Goal: Information Seeking & Learning: Understand process/instructions

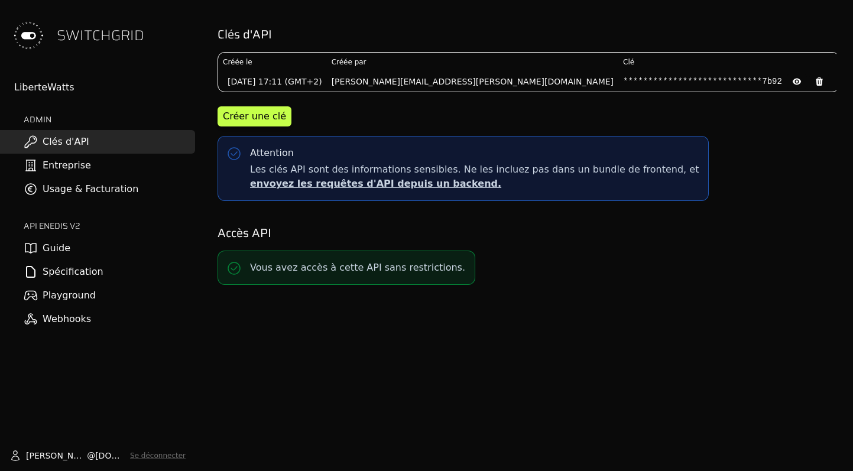
click at [44, 261] on link "Spécification" at bounding box center [97, 272] width 195 height 24
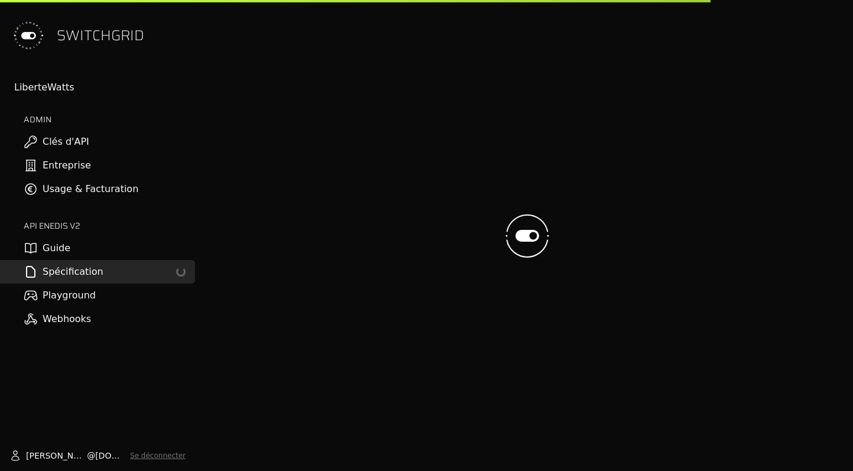
select select "**********"
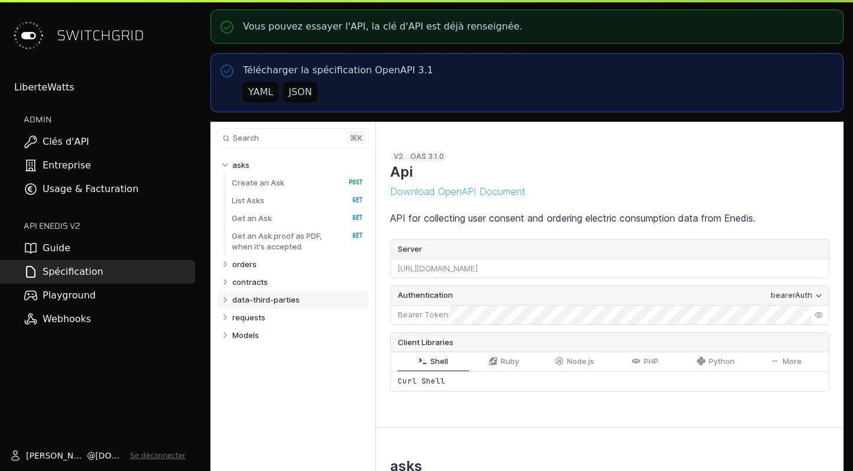
select select "**********"
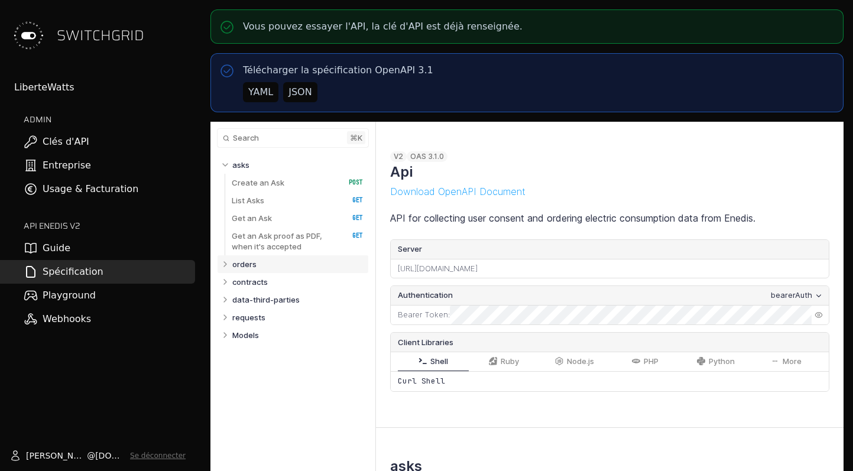
select select "**********"
click at [236, 261] on p "orders" at bounding box center [244, 264] width 24 height 11
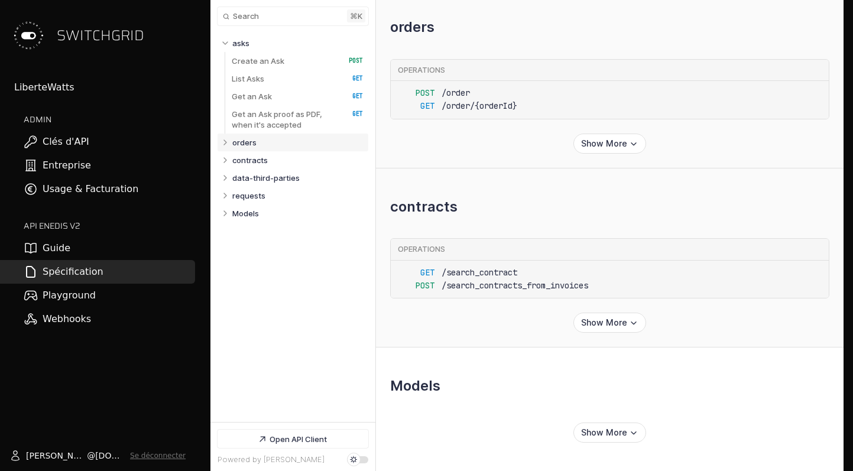
select select "**********"
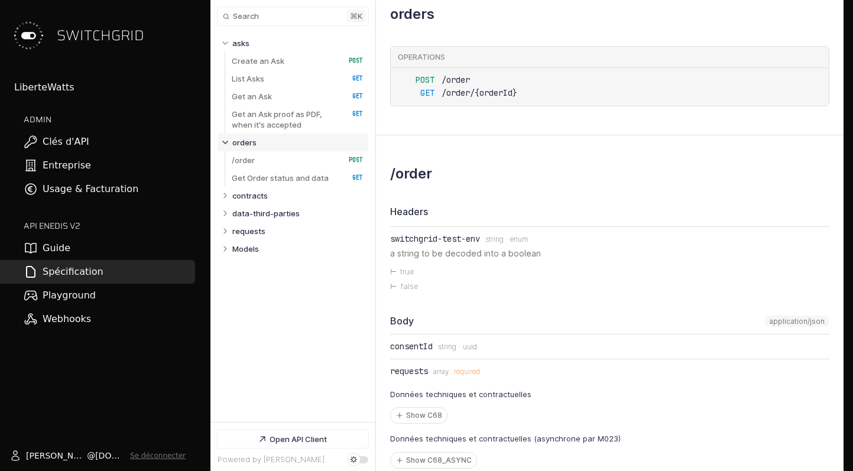
select select "**********"
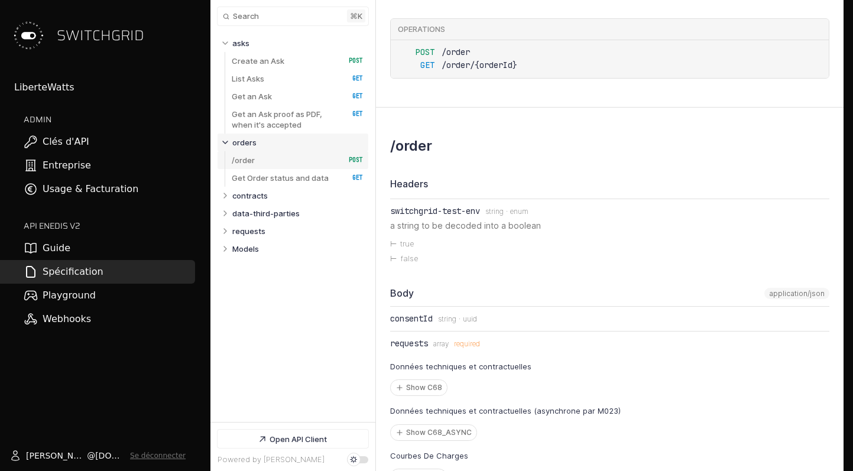
click at [258, 155] on link "/order   HTTP Method: POST" at bounding box center [297, 160] width 131 height 18
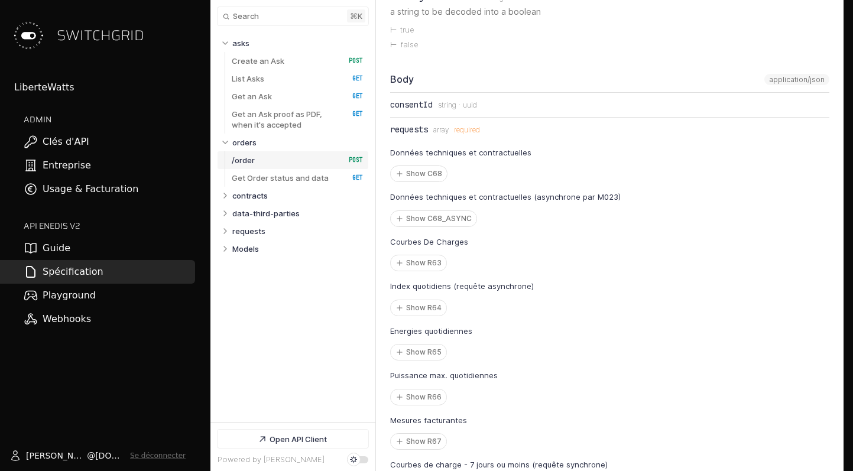
scroll to position [4947, 0]
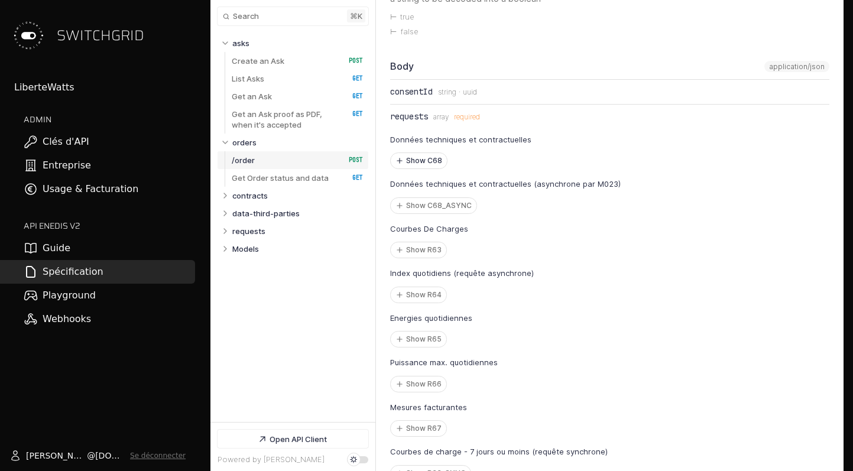
click at [416, 168] on button "Show C68" at bounding box center [419, 160] width 56 height 15
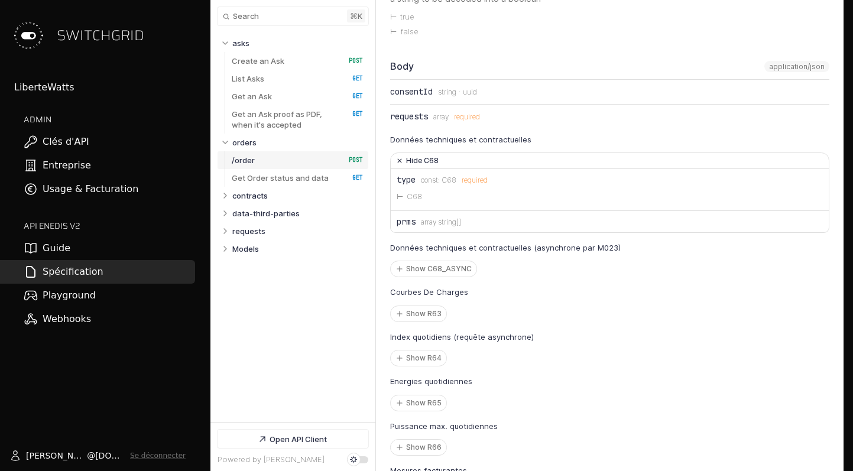
click at [402, 169] on button "Hide C68" at bounding box center [610, 161] width 438 height 16
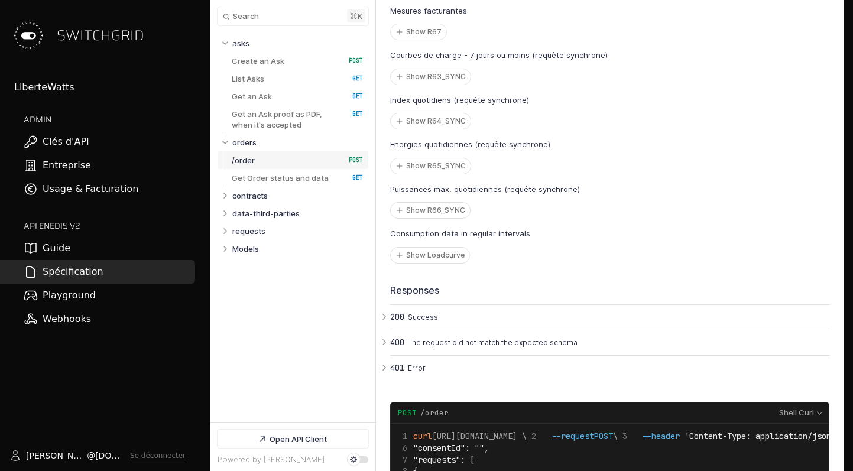
scroll to position [5345, 0]
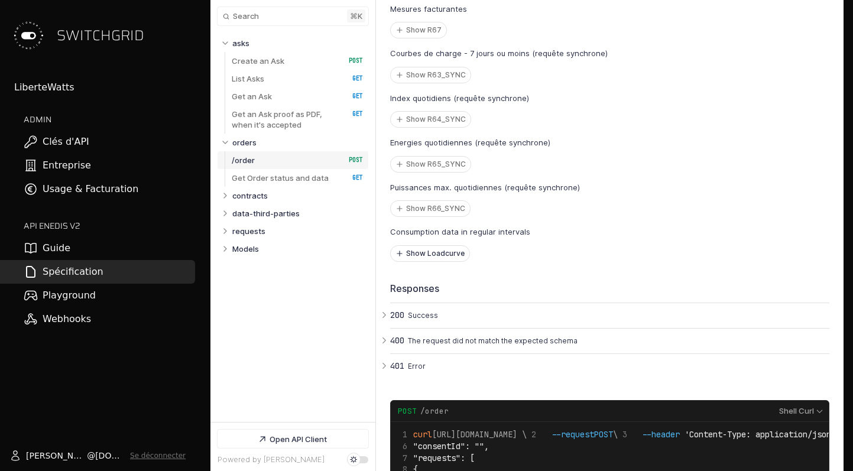
click at [421, 261] on button "Show Loadcurve" at bounding box center [430, 253] width 79 height 15
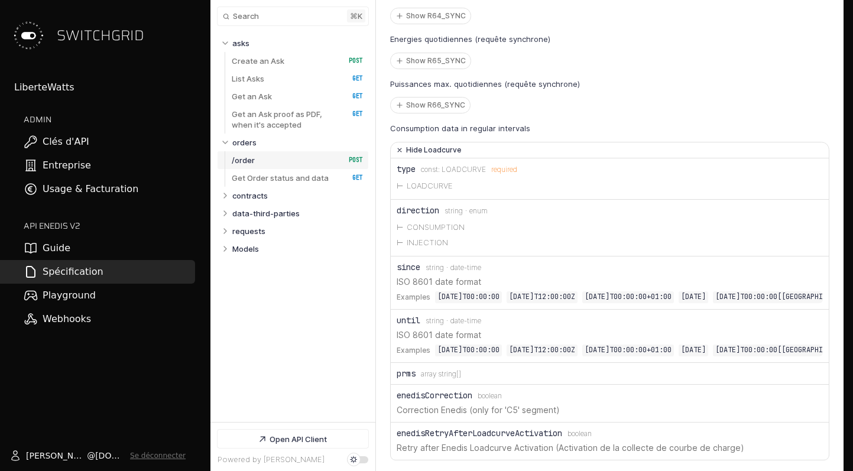
scroll to position [5463, 0]
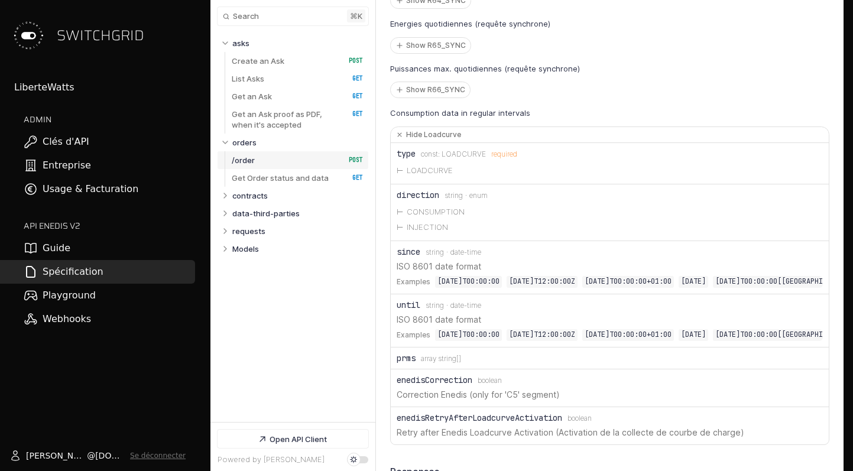
click at [410, 220] on li "CONSUMPTION" at bounding box center [609, 211] width 426 height 15
click at [418, 178] on li "LOADCURVE" at bounding box center [609, 170] width 426 height 15
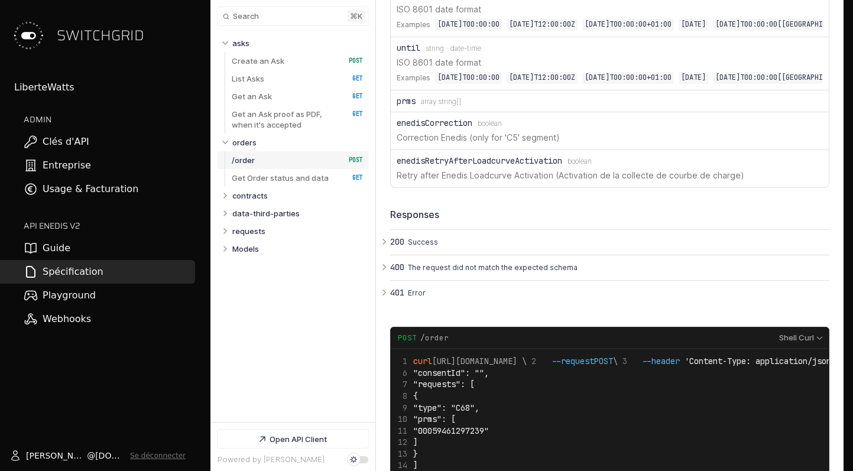
scroll to position [5734, 0]
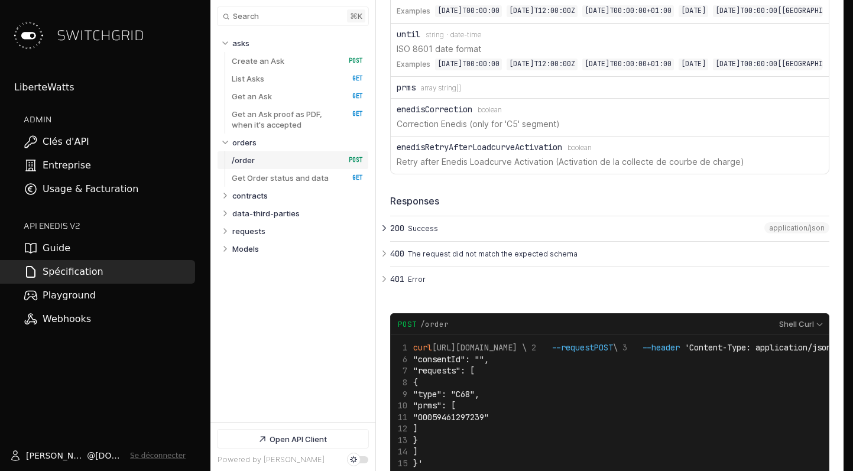
click at [386, 233] on icon "Open API Documentation for Api" at bounding box center [384, 228] width 11 height 11
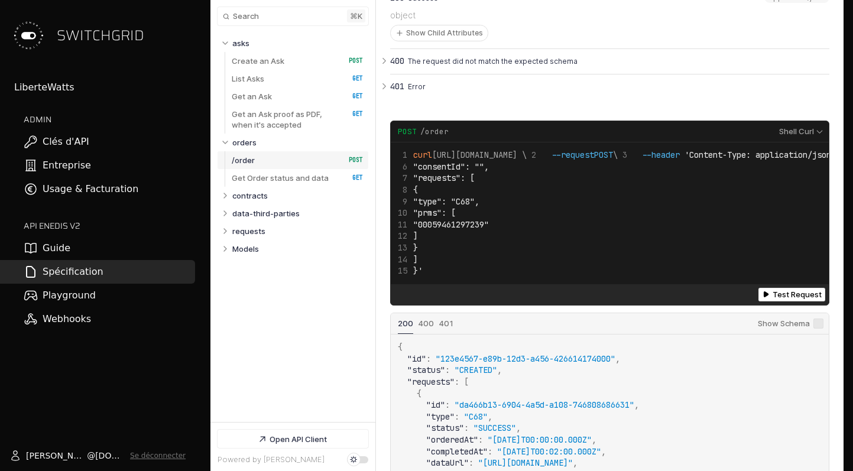
scroll to position [12, 0]
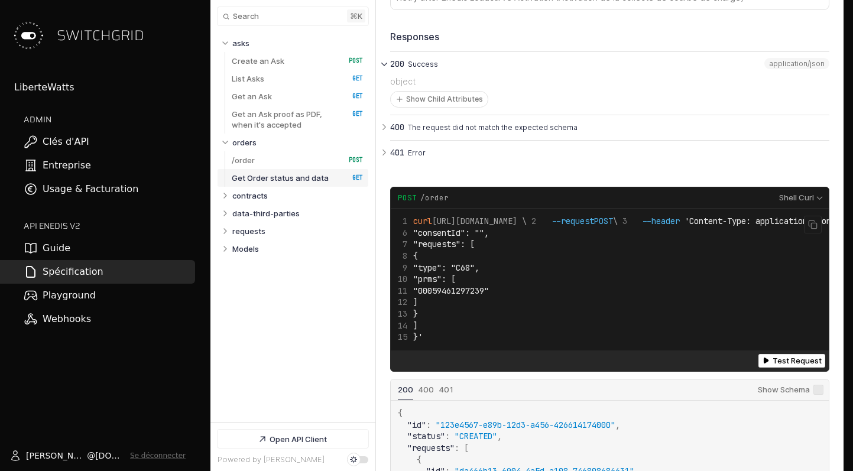
scroll to position [5884, 0]
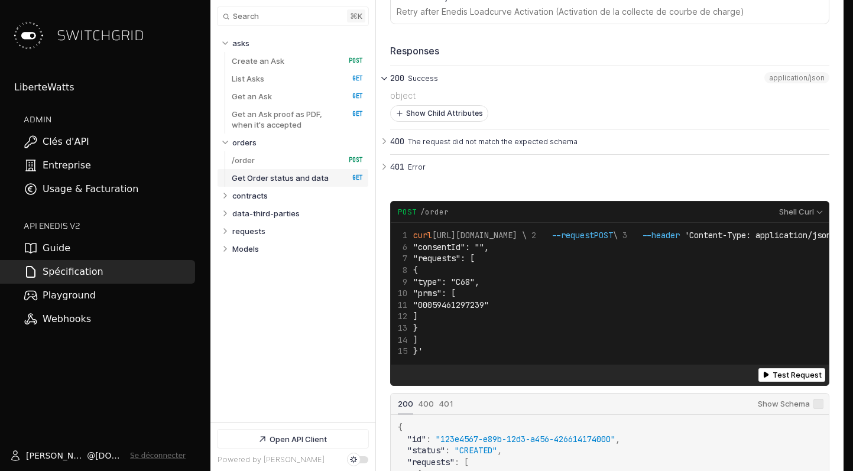
click at [440, 121] on button "Show Child Attributes" at bounding box center [439, 113] width 97 height 15
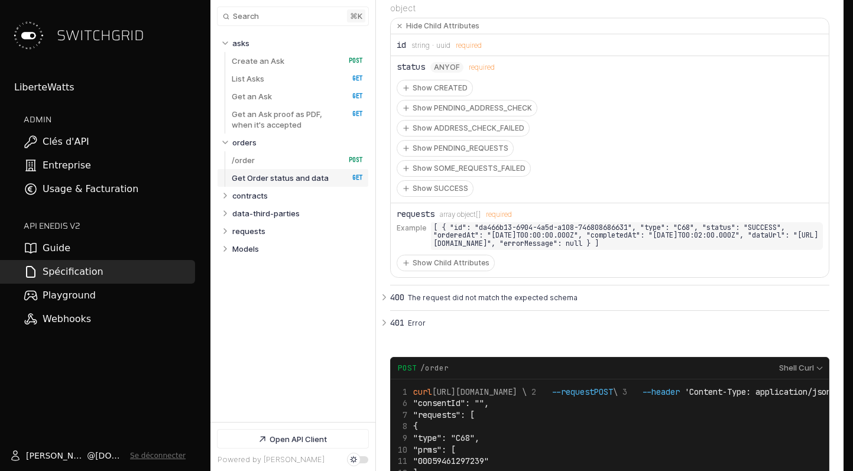
scroll to position [5974, 0]
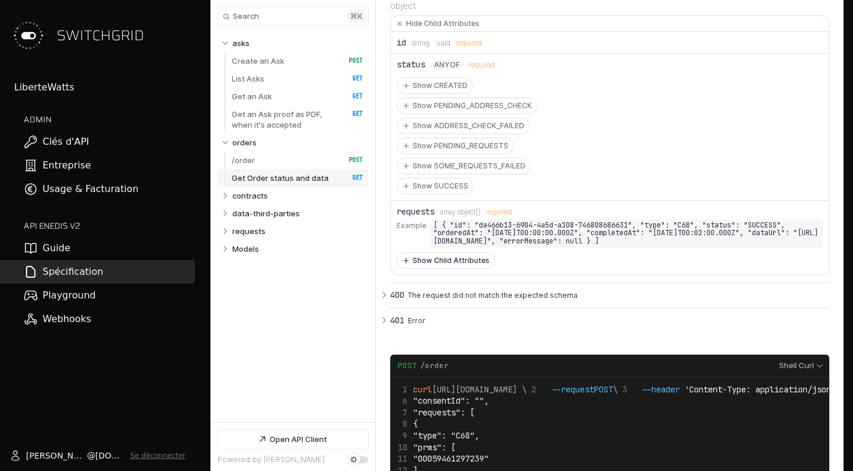
click at [445, 268] on button "Show Child Attributes" at bounding box center [445, 260] width 97 height 15
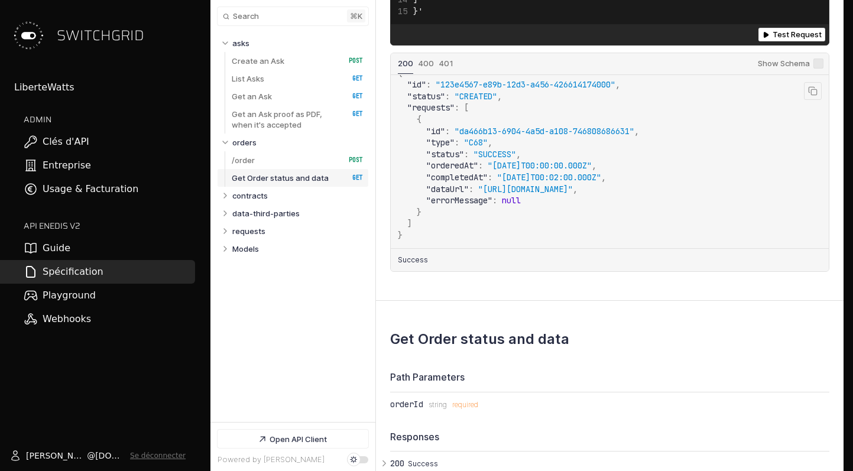
scroll to position [0, 0]
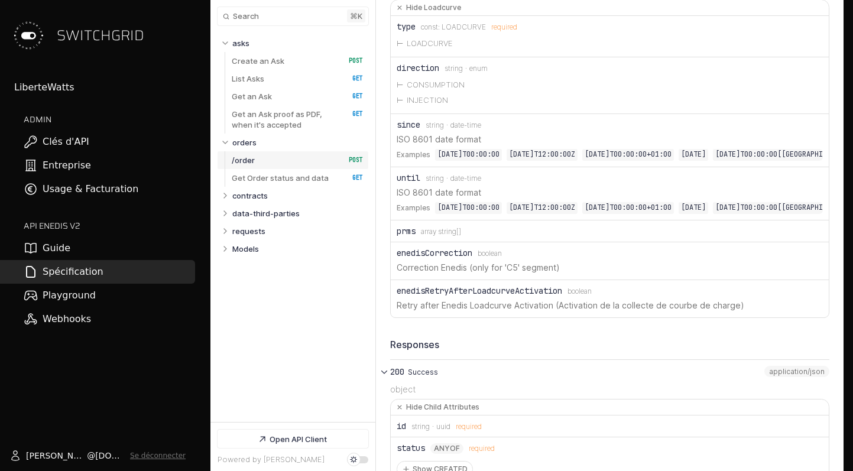
scroll to position [5587, 0]
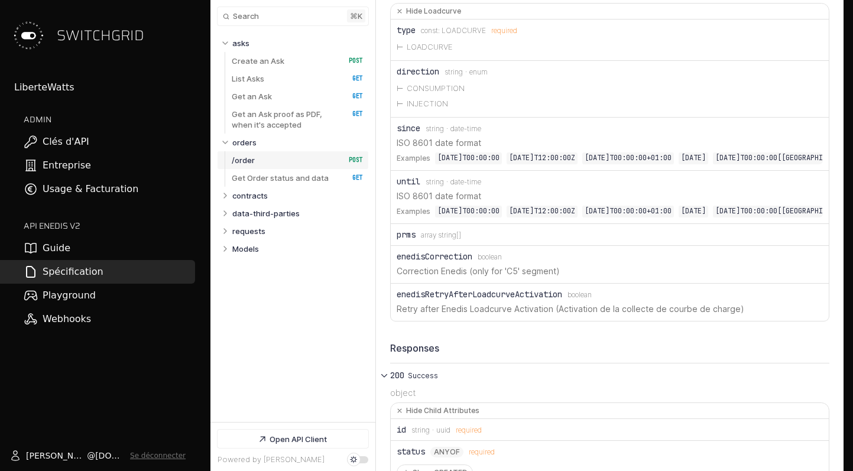
click at [415, 239] on div "prms" at bounding box center [405, 234] width 19 height 9
click at [407, 239] on div "prms" at bounding box center [405, 234] width 19 height 9
click at [422, 239] on span "Type: array string[]" at bounding box center [441, 235] width 40 height 8
click at [443, 239] on span "Type: array string[]" at bounding box center [441, 235] width 40 height 8
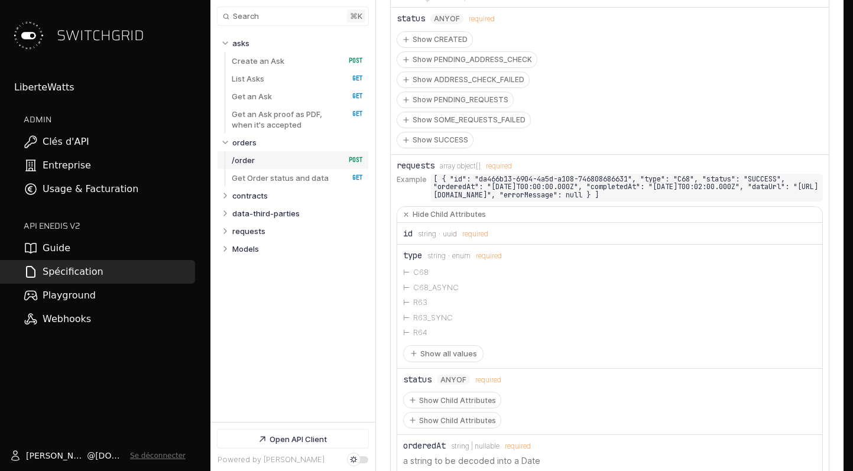
scroll to position [0, 0]
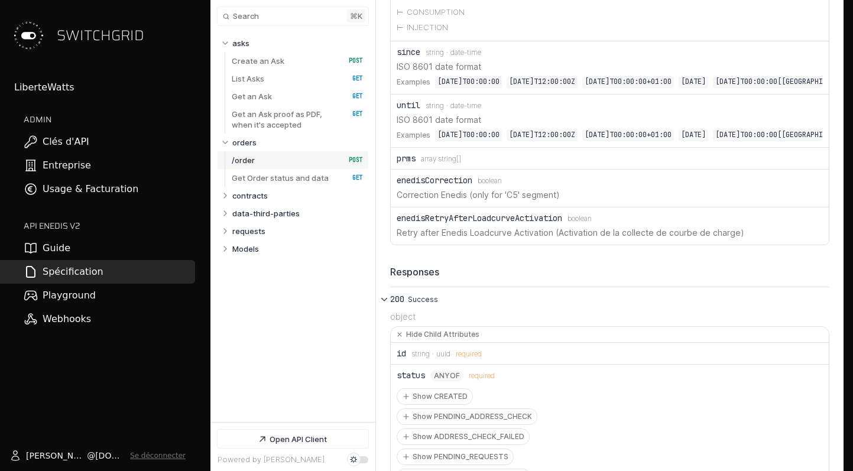
click at [407, 163] on div "prms" at bounding box center [405, 158] width 19 height 9
click at [412, 163] on div "prms" at bounding box center [405, 158] width 19 height 9
click at [437, 185] on div "enedisCorrection" at bounding box center [434, 179] width 76 height 9
click at [484, 201] on p "Correction Enedis (only for 'C5' segment)" at bounding box center [609, 194] width 426 height 12
click at [465, 239] on p "Retry after Enedis Loadcurve Activation (Activation de la collecte de courbe de…" at bounding box center [609, 232] width 426 height 12
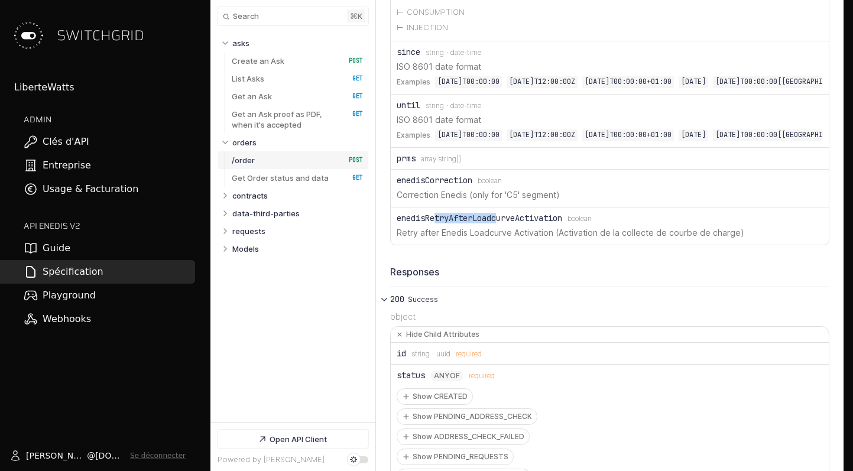
drag, startPoint x: 436, startPoint y: 248, endPoint x: 503, endPoint y: 248, distance: 66.8
click at [503, 223] on div "enedisRetryAfterLoadcurveActivation" at bounding box center [478, 217] width 165 height 9
click at [502, 223] on div "enedisRetryAfterLoadcurveActivation" at bounding box center [478, 217] width 165 height 9
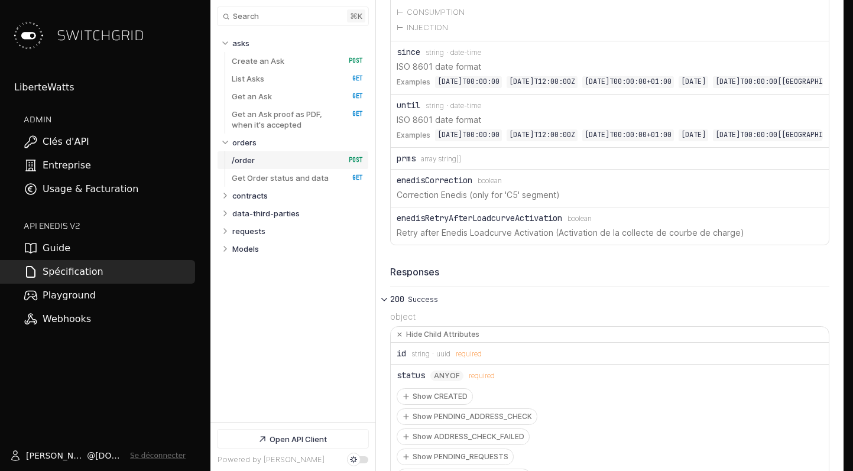
drag, startPoint x: 492, startPoint y: 255, endPoint x: 676, endPoint y: 255, distance: 183.8
click at [680, 245] on li "enedisRetryAfterLoadcurveActivation Type: boolean Retry after Enedis Loadcurve …" at bounding box center [610, 225] width 438 height 37
click at [676, 245] on li "enedisRetryAfterLoadcurveActivation Type: boolean Retry after Enedis Loadcurve …" at bounding box center [610, 225] width 438 height 37
drag, startPoint x: 658, startPoint y: 263, endPoint x: 447, endPoint y: 256, distance: 211.0
click at [445, 239] on p "Retry after Enedis Loadcurve Activation (Activation de la collecte de courbe de…" at bounding box center [609, 232] width 426 height 12
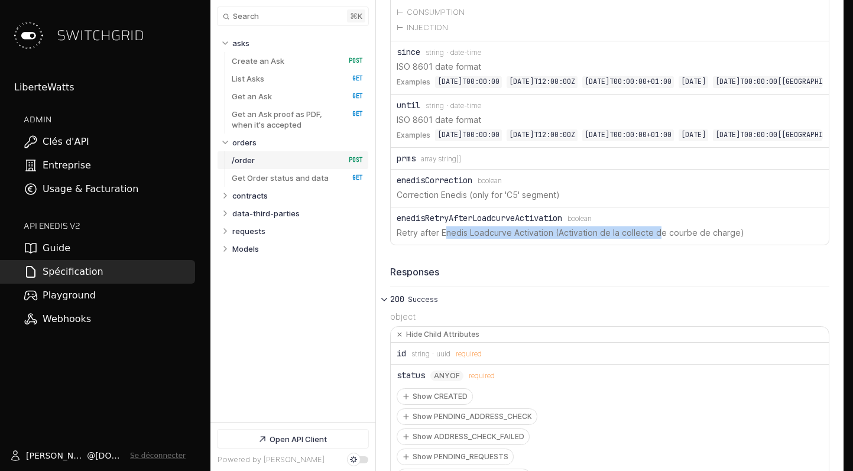
click at [447, 239] on p "Retry after Enedis Loadcurve Activation (Activation de la collecte de courbe de…" at bounding box center [609, 232] width 426 height 12
drag, startPoint x: 447, startPoint y: 256, endPoint x: 675, endPoint y: 256, distance: 228.1
click at [675, 239] on p "Retry after Enedis Loadcurve Activation (Activation de la collecte de courbe de…" at bounding box center [609, 232] width 426 height 12
drag, startPoint x: 675, startPoint y: 256, endPoint x: 538, endPoint y: 256, distance: 136.5
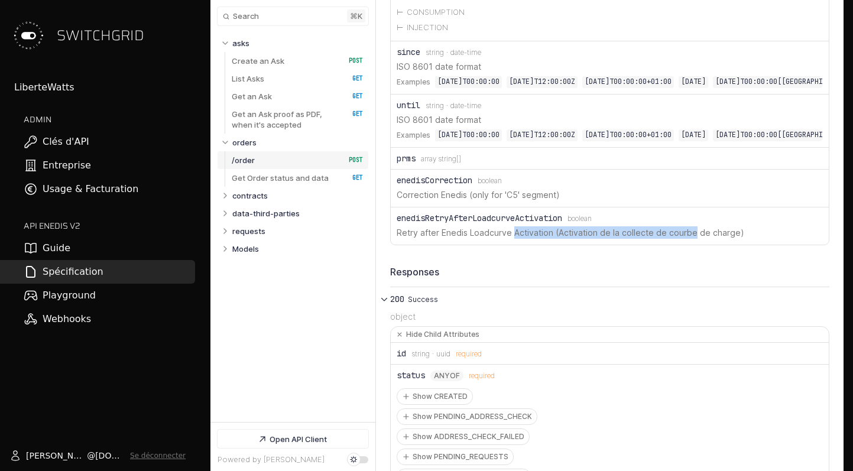
click at [538, 239] on p "Retry after Enedis Loadcurve Activation (Activation de la collecte de courbe de…" at bounding box center [609, 232] width 426 height 12
click at [405, 199] on li "enedisCorrection Type: boolean Correction Enedis (only for 'C5' segment)" at bounding box center [610, 189] width 438 height 38
click at [404, 163] on div "prms" at bounding box center [405, 158] width 19 height 9
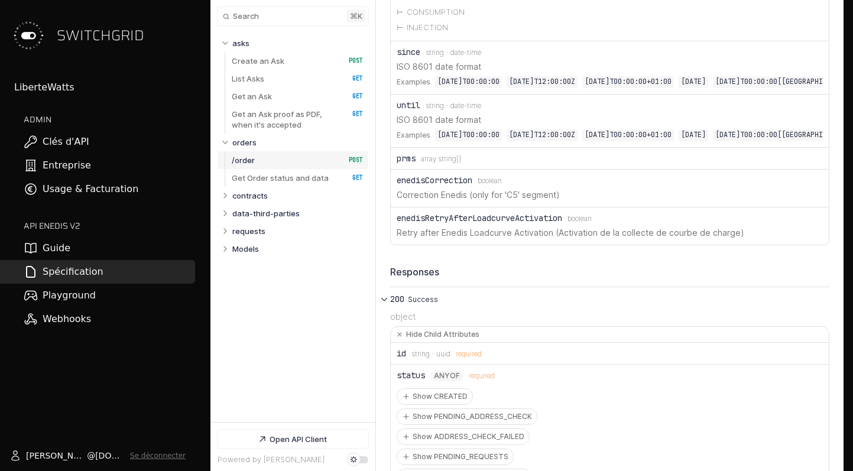
click at [421, 163] on div "prms Type: array string[]" at bounding box center [609, 158] width 426 height 9
click at [408, 163] on div "prms" at bounding box center [405, 158] width 19 height 9
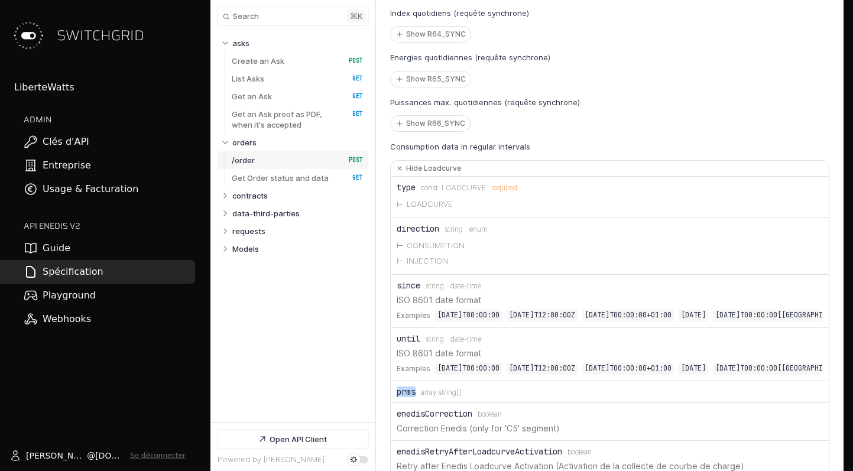
scroll to position [5429, 0]
click at [424, 178] on button "Hide Loadcurve" at bounding box center [610, 170] width 438 height 16
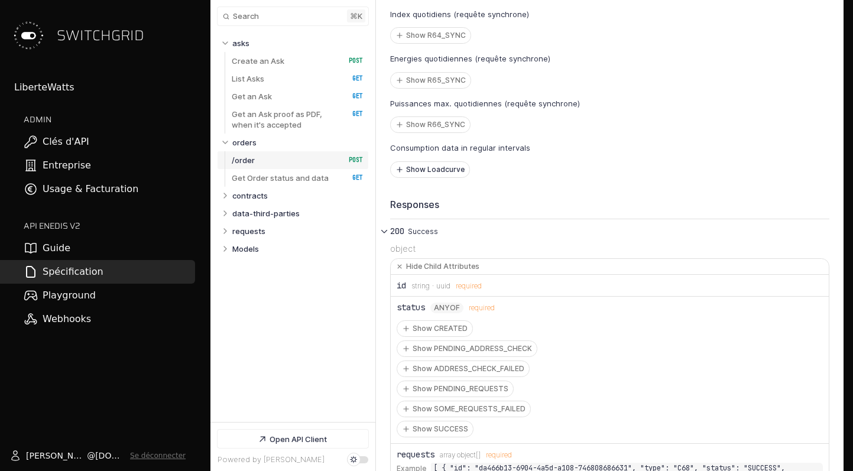
click at [424, 177] on button "Show Loadcurve" at bounding box center [430, 169] width 79 height 15
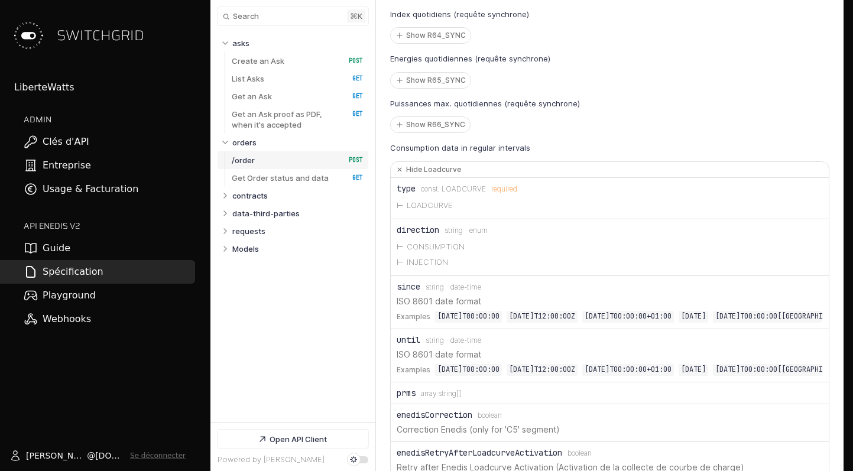
scroll to position [5508, 0]
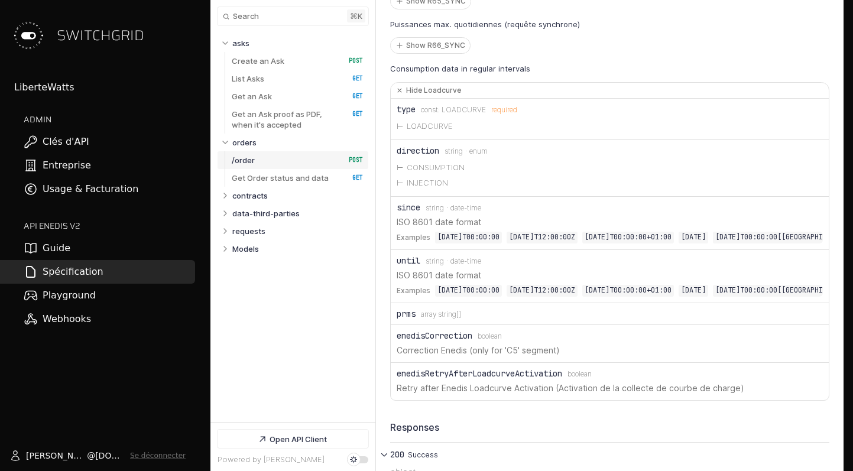
click at [401, 318] on div "prms" at bounding box center [405, 313] width 19 height 9
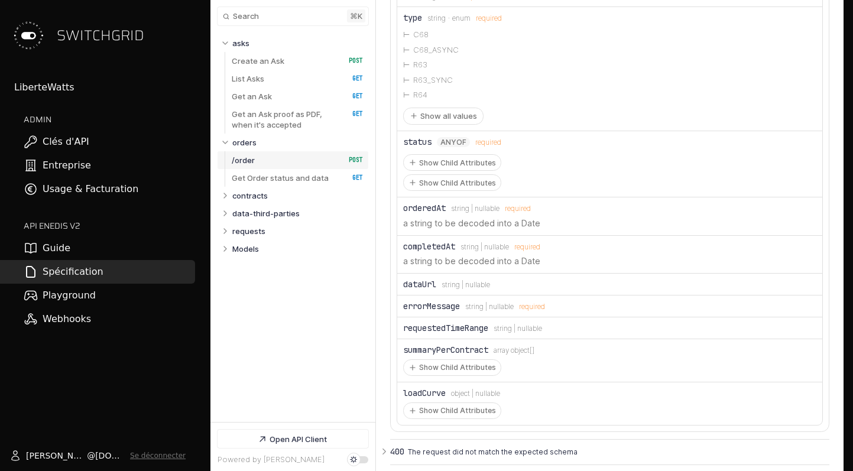
scroll to position [6568, 0]
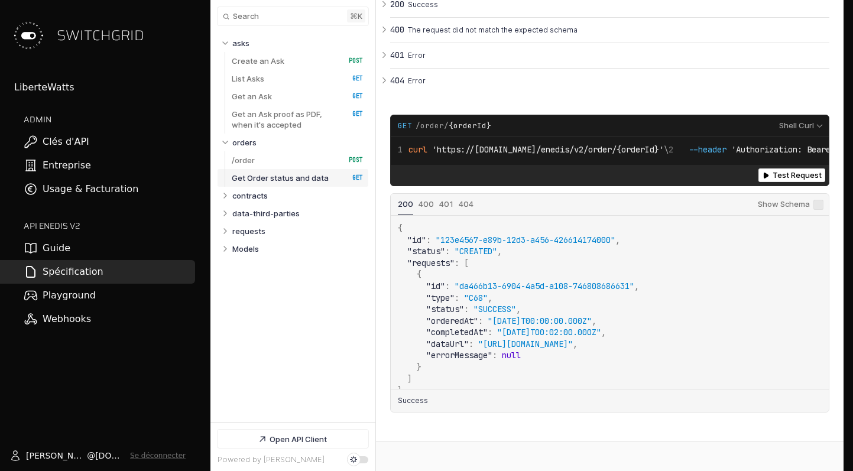
scroll to position [14, 0]
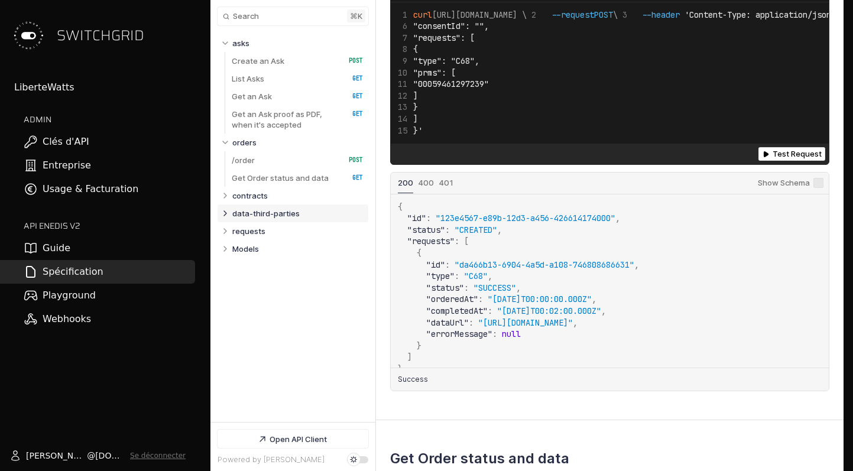
scroll to position [6773, 0]
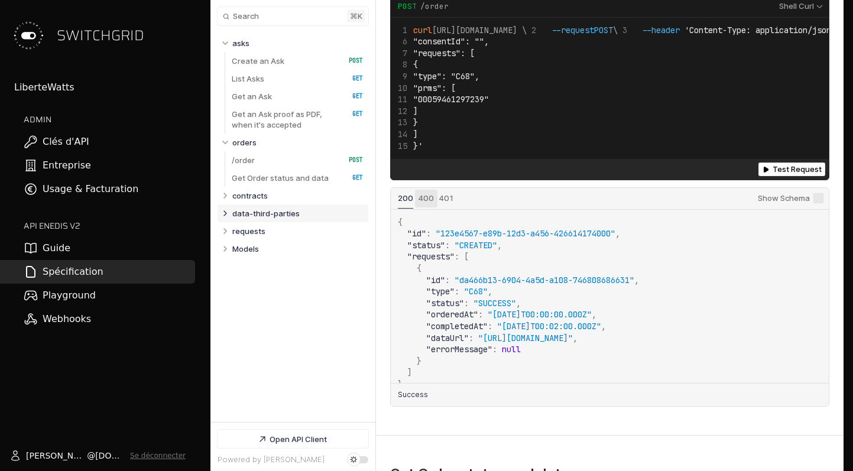
click at [424, 204] on button "Status: 400" at bounding box center [425, 198] width 15 height 11
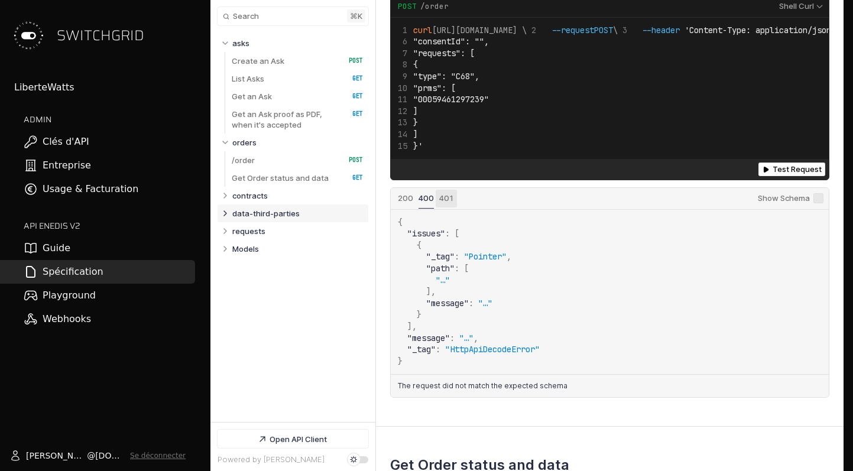
click at [446, 204] on button "Status: 401" at bounding box center [446, 198] width 14 height 11
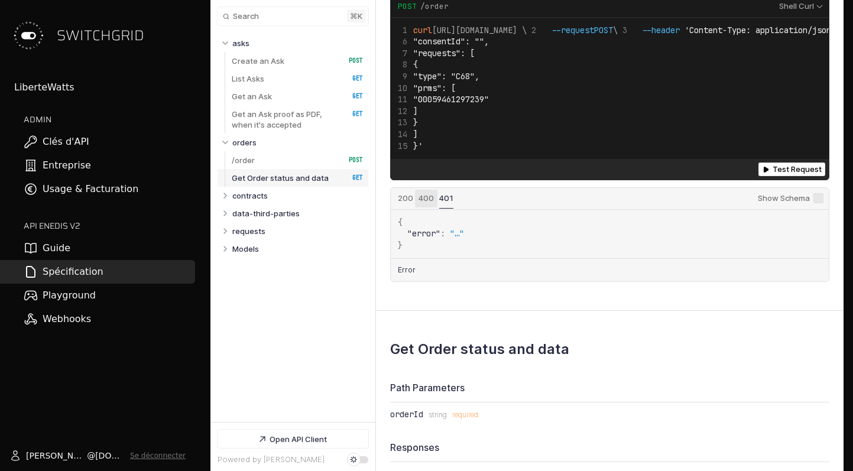
click at [421, 203] on span "Status: 400" at bounding box center [425, 197] width 15 height 9
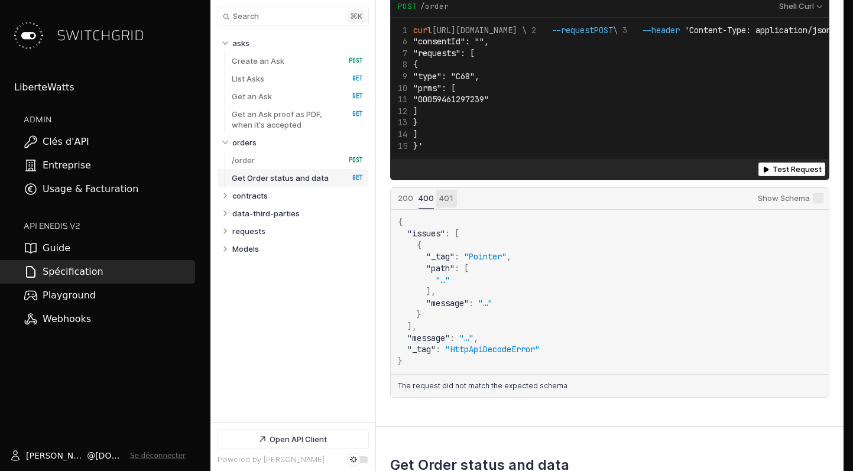
click at [439, 203] on span "Status: 401" at bounding box center [446, 197] width 14 height 9
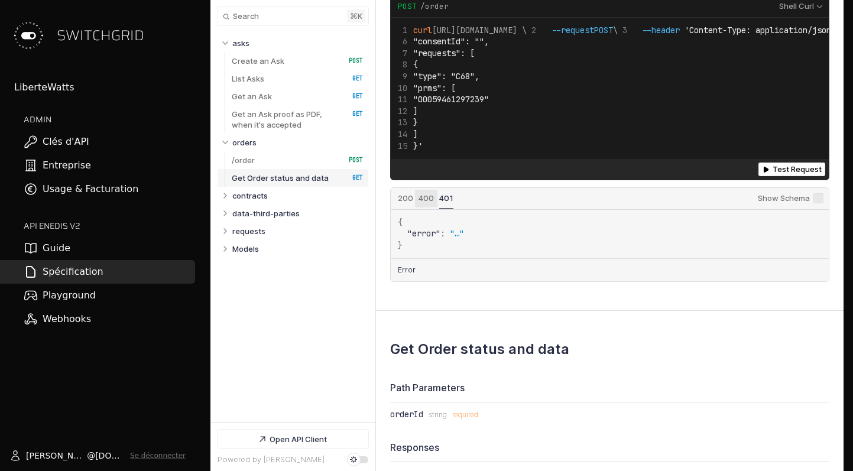
click at [418, 204] on button "Status: 400" at bounding box center [425, 198] width 15 height 11
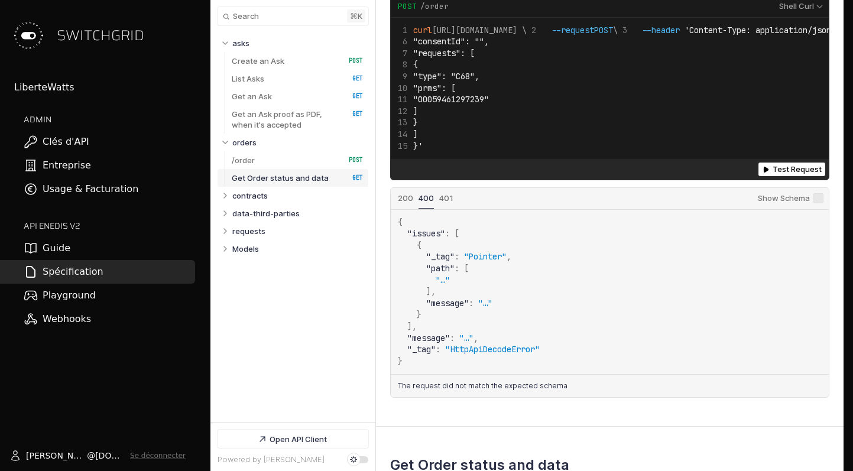
click at [392, 209] on div "Status: 200 Status: 400 Status: 401" at bounding box center [574, 198] width 367 height 21
click at [405, 203] on span "Status: 200" at bounding box center [405, 197] width 15 height 9
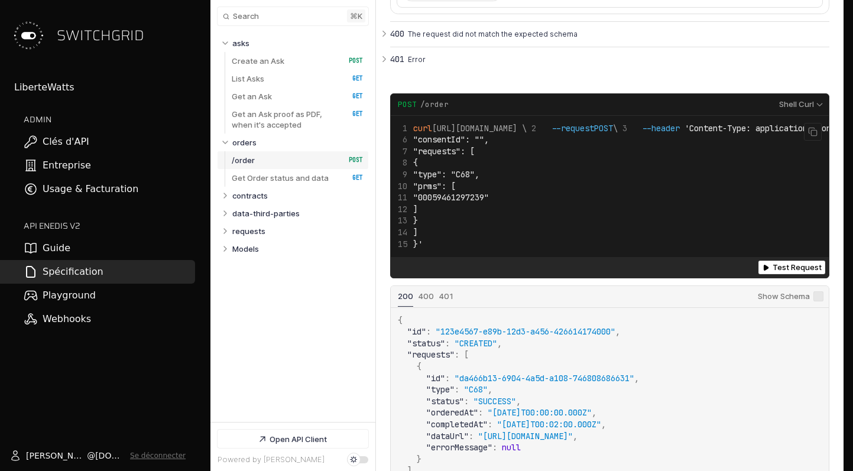
scroll to position [6668, 0]
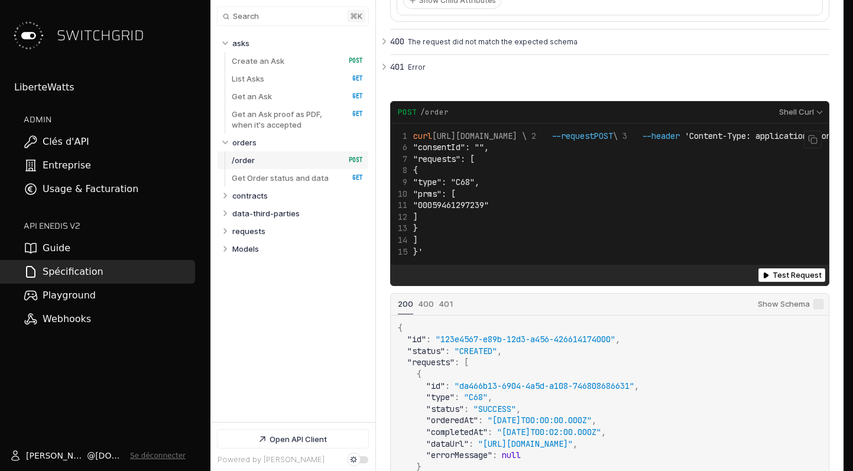
drag, startPoint x: 512, startPoint y: 211, endPoint x: 422, endPoint y: 210, distance: 89.8
click at [422, 210] on code "curl [URL][DOMAIN_NAME] \ --request POST \ --header 'Content-Type: application/…" at bounding box center [755, 195] width 714 height 128
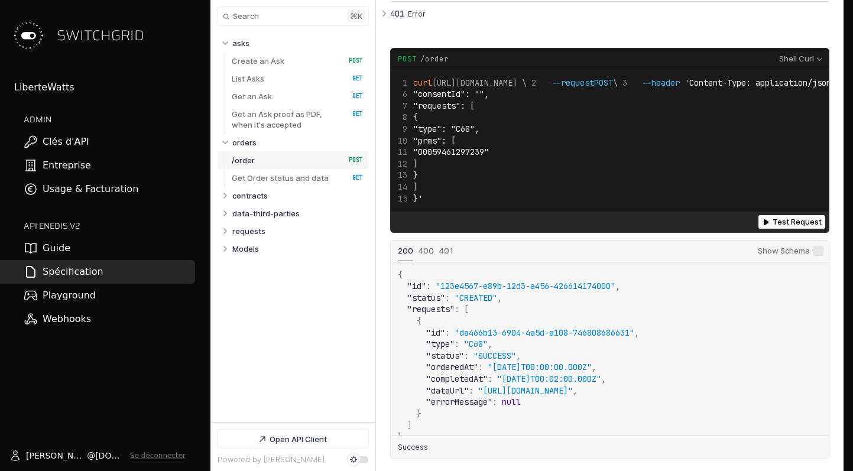
scroll to position [14, 0]
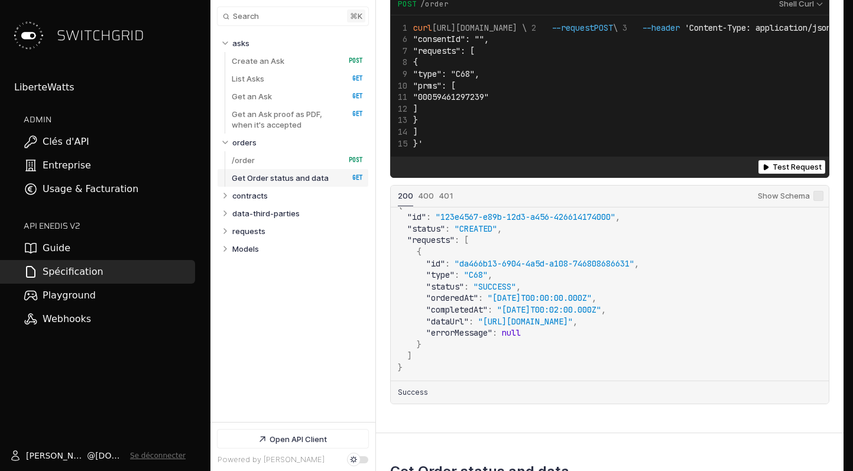
scroll to position [6828, 0]
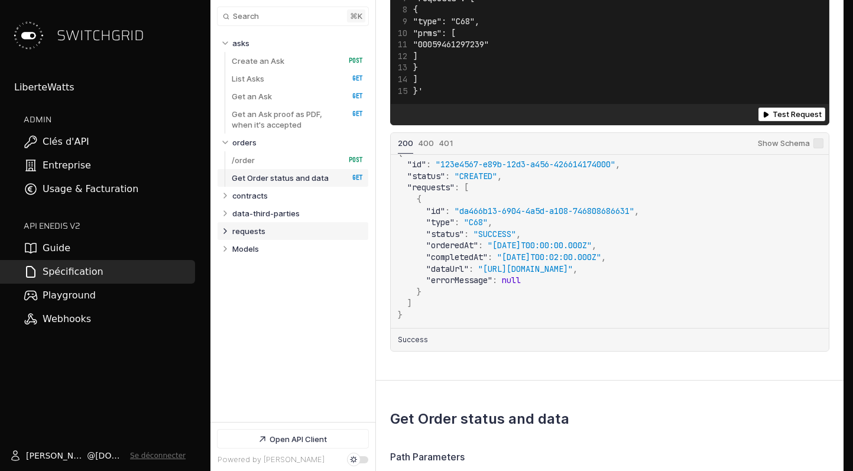
click at [224, 232] on icon "Table of contents for Api" at bounding box center [224, 230] width 9 height 9
select select "**********"
click at [260, 252] on p "Get data from a specific Request" at bounding box center [284, 253] width 105 height 21
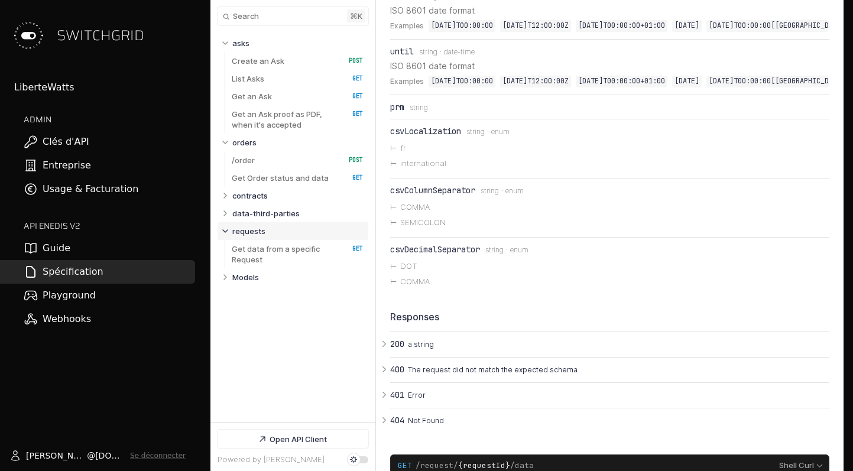
click at [413, 178] on li "csvLocalization Type: string enum fr international" at bounding box center [609, 148] width 439 height 58
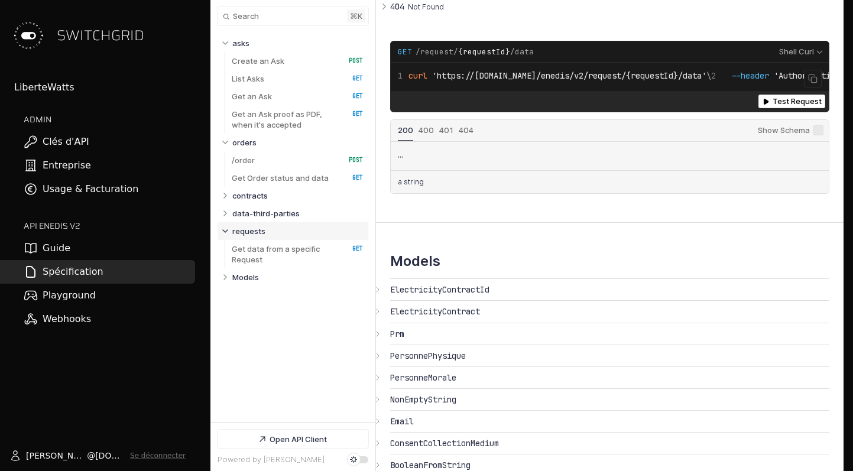
scroll to position [9157, 0]
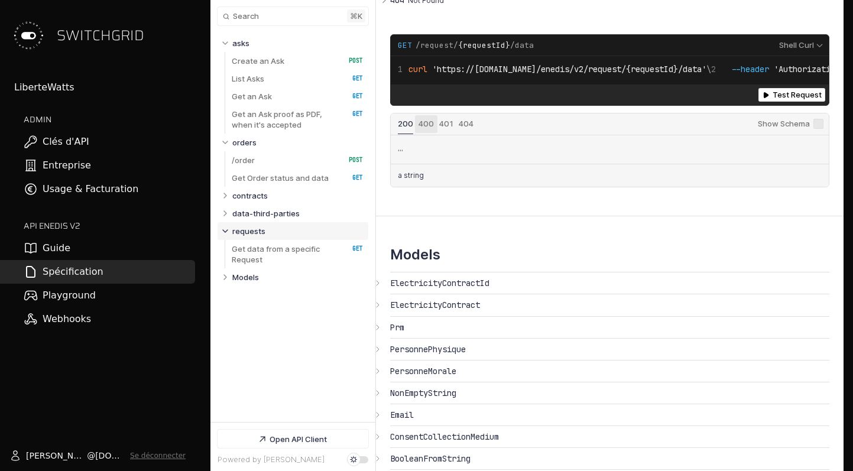
click at [418, 128] on span "Status: 400" at bounding box center [425, 123] width 15 height 9
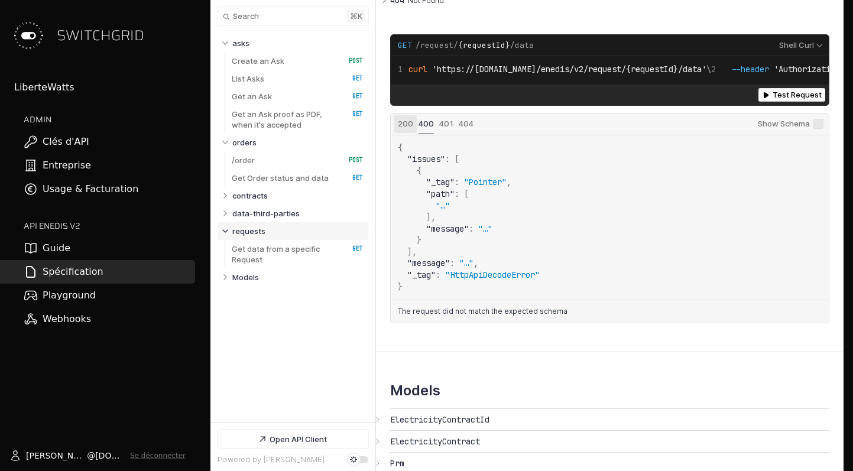
click at [399, 129] on button "Status: 200" at bounding box center [405, 124] width 15 height 11
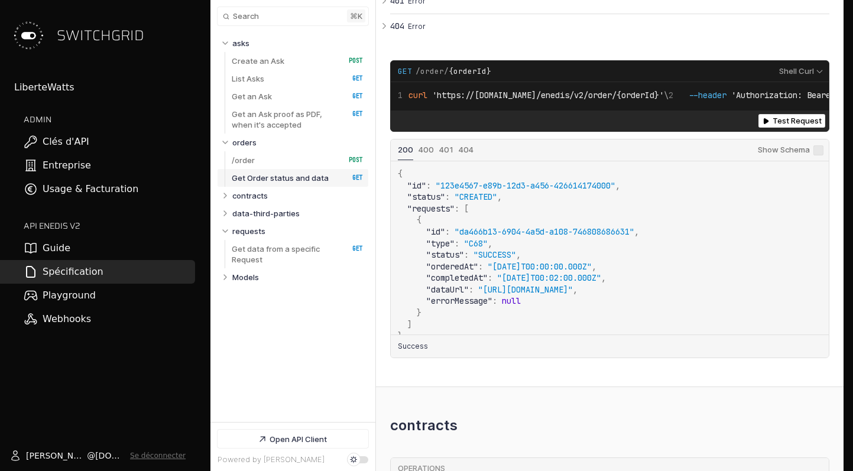
scroll to position [14, 0]
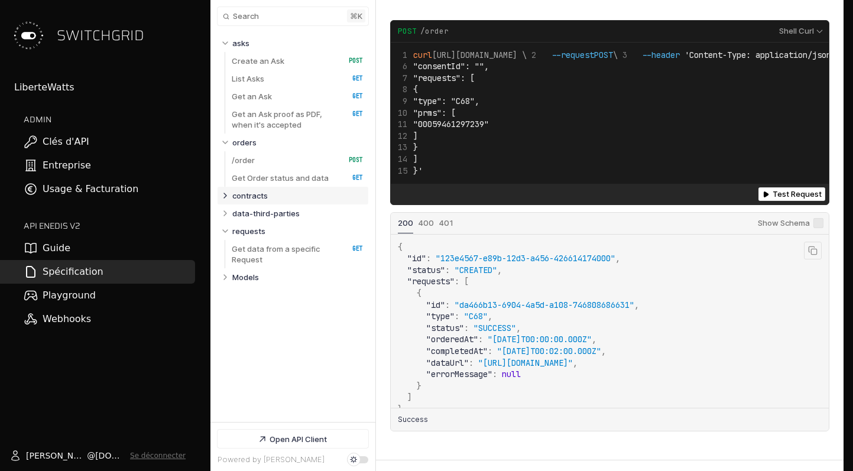
scroll to position [6747, 0]
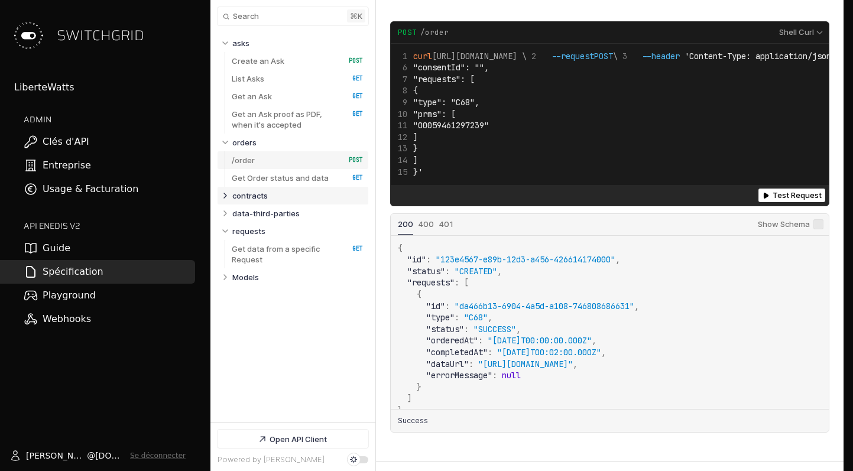
click at [253, 162] on p "/order" at bounding box center [243, 160] width 23 height 11
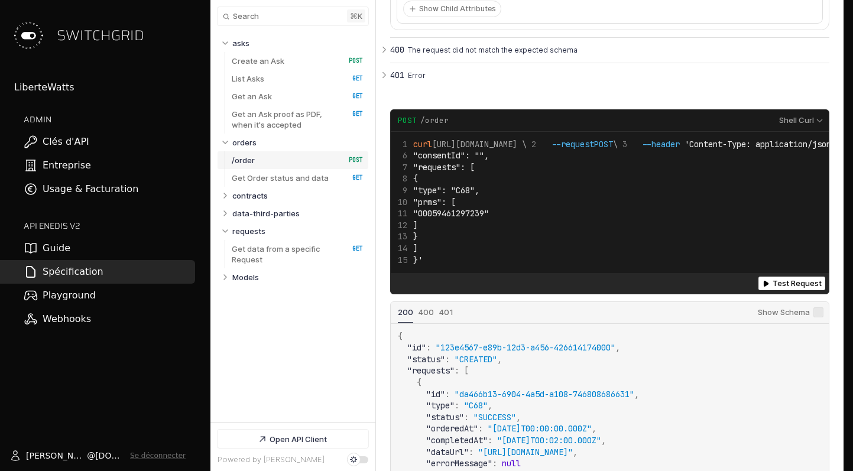
scroll to position [12, 0]
click at [353, 459] on span "Set dark mode" at bounding box center [354, 459] width 4 height 4
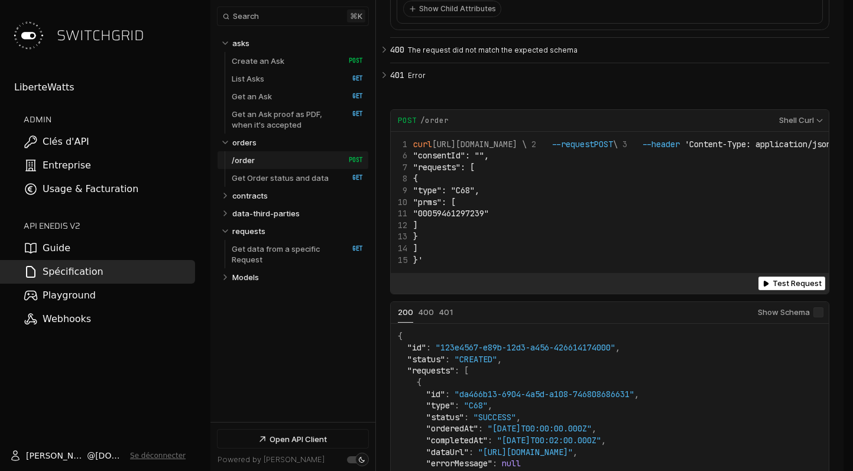
click at [359, 459] on span "Set light mode" at bounding box center [362, 460] width 6 height 6
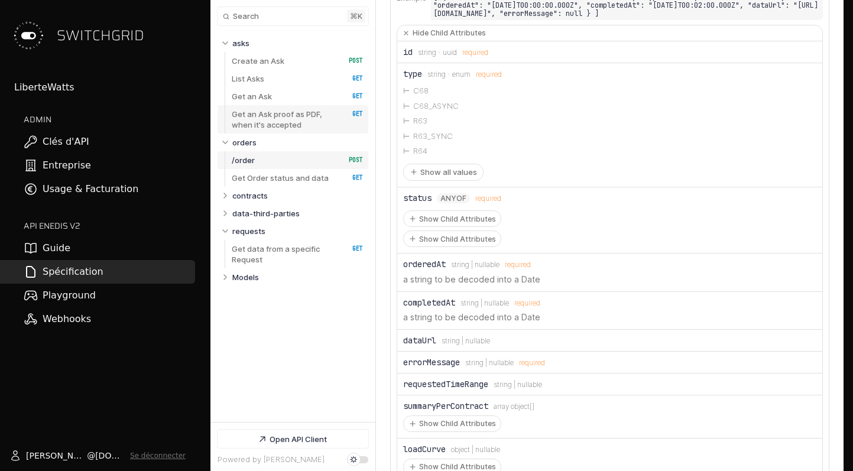
scroll to position [6200, 0]
